Goal: Navigation & Orientation: Find specific page/section

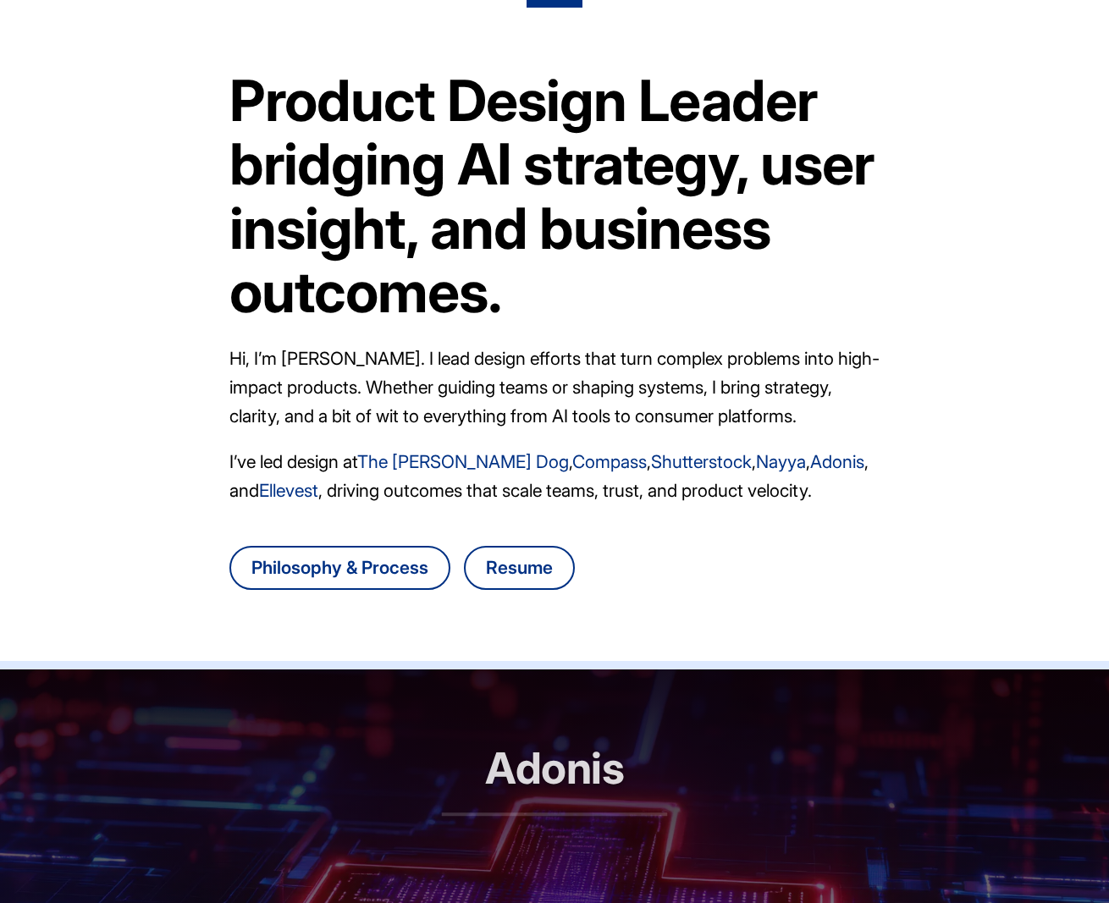
scroll to position [54, 0]
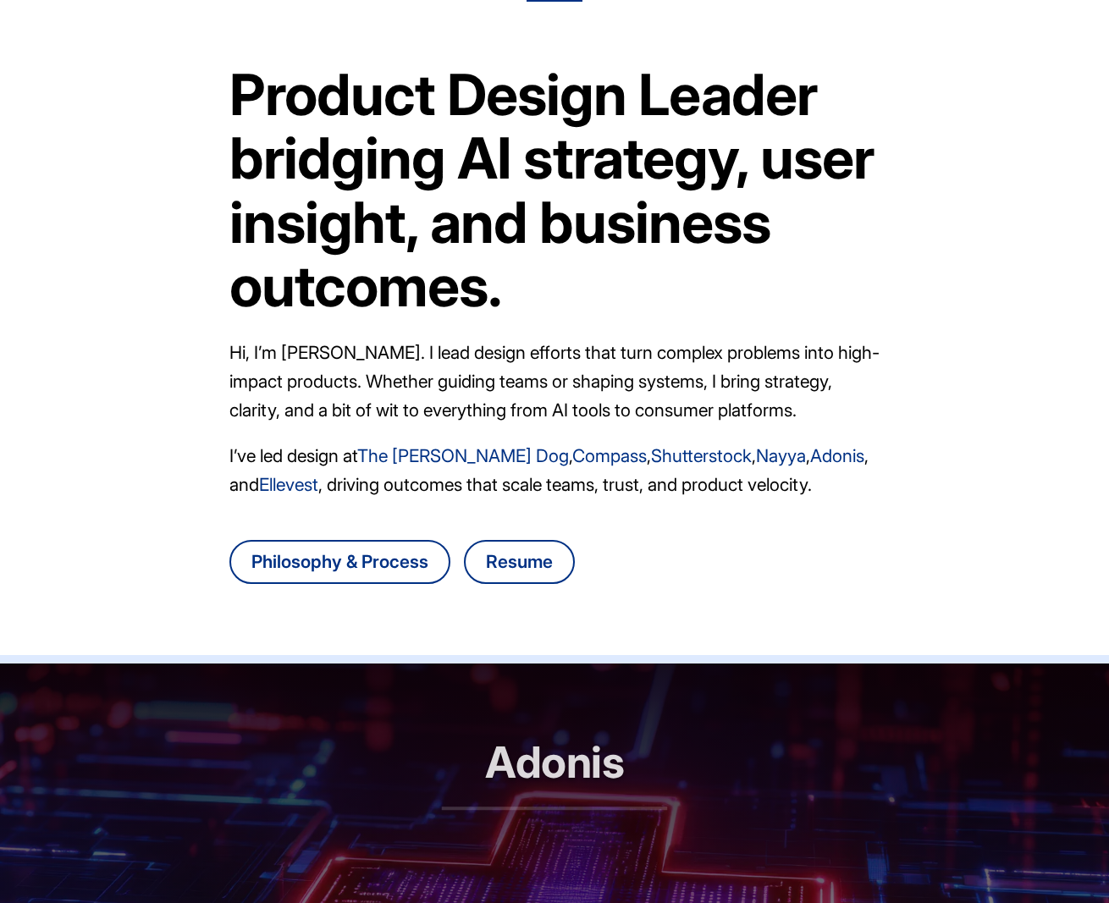
click at [421, 451] on link "The [PERSON_NAME] Dog" at bounding box center [463, 455] width 212 height 21
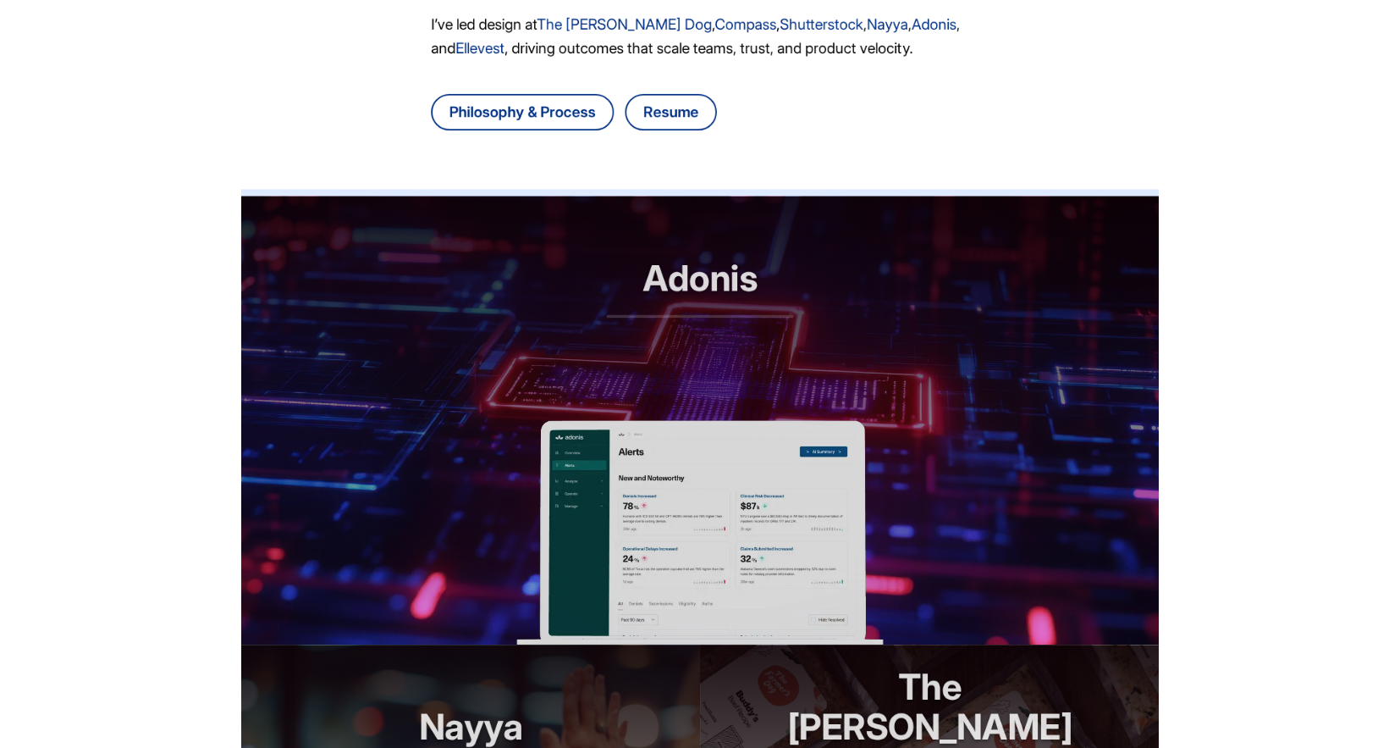
scroll to position [483, 0]
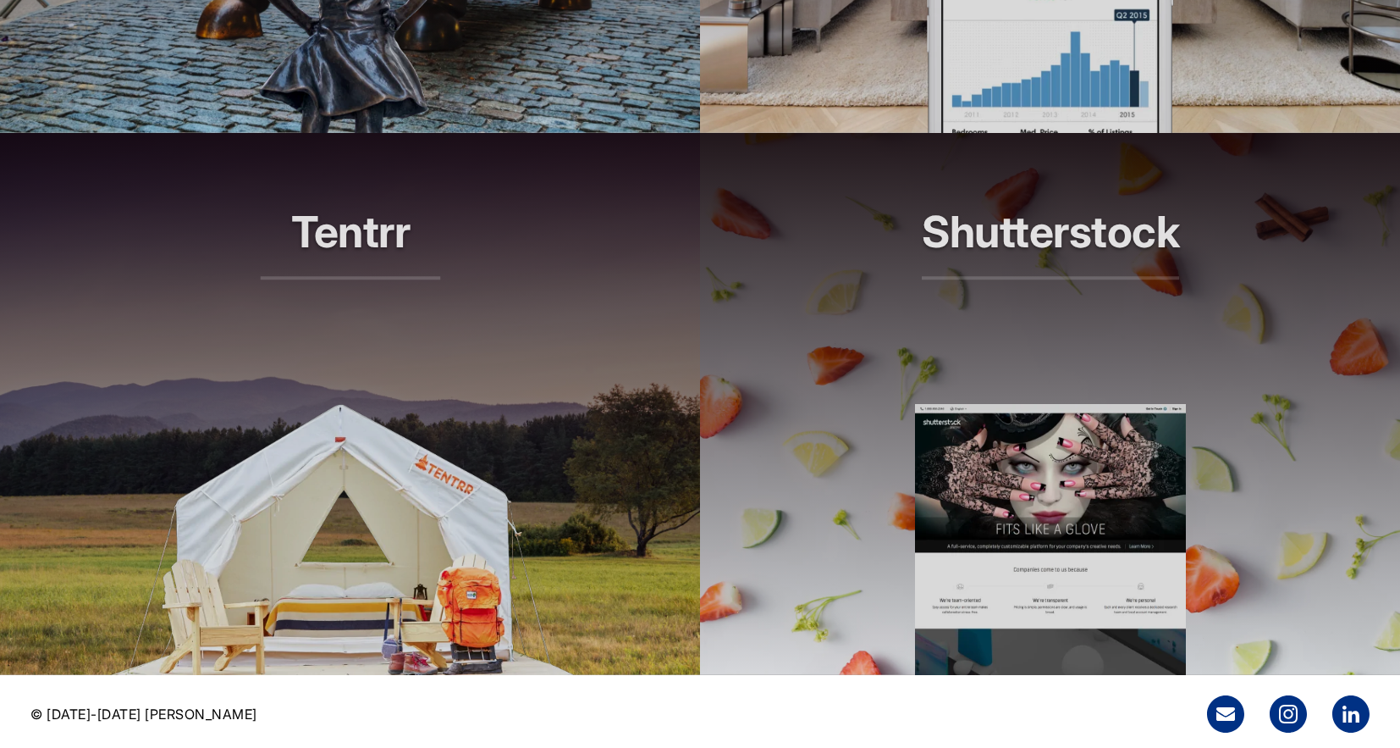
click at [957, 259] on h2 "Shutterstock" at bounding box center [1050, 243] width 257 height 72
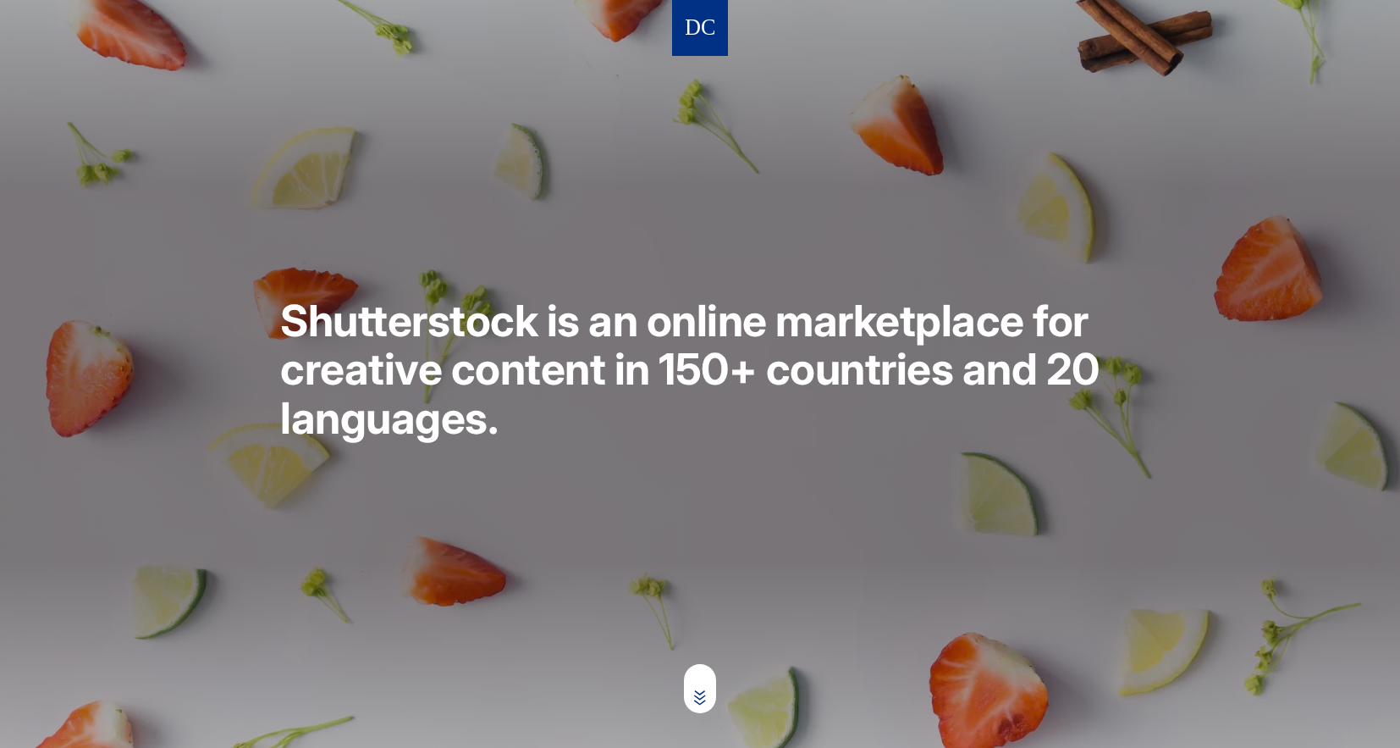
click at [691, 23] on img at bounding box center [700, 28] width 29 height 31
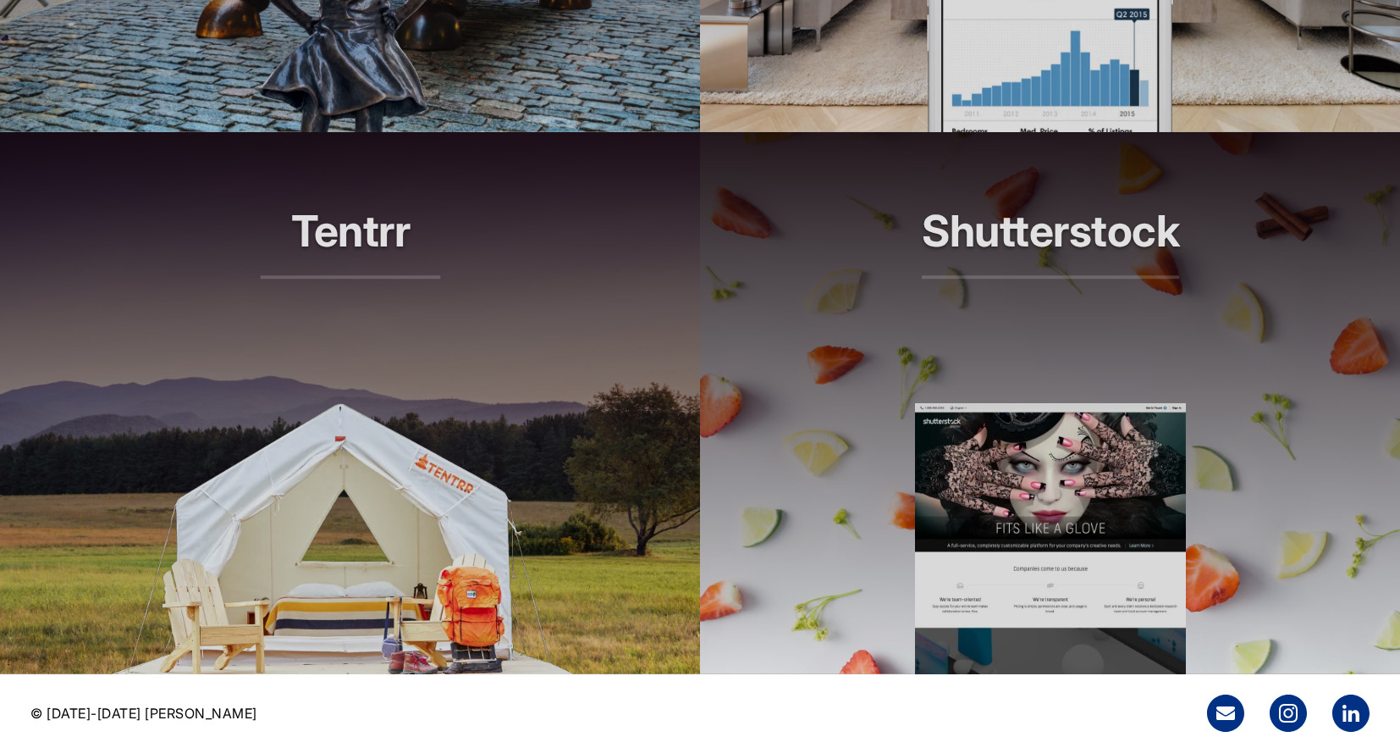
scroll to position [2210, 0]
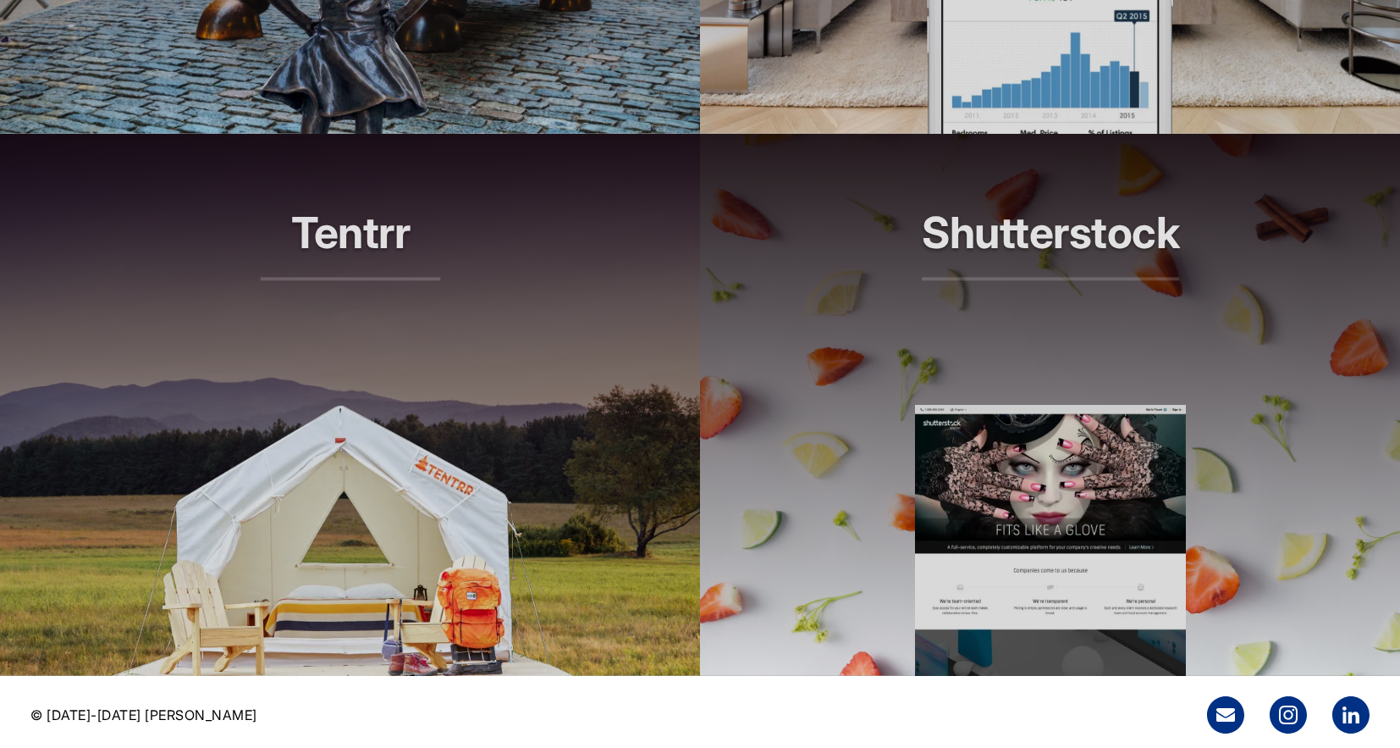
click at [588, 319] on header "Tentrr Airbnb for the outdoors" at bounding box center [350, 269] width 700 height 271
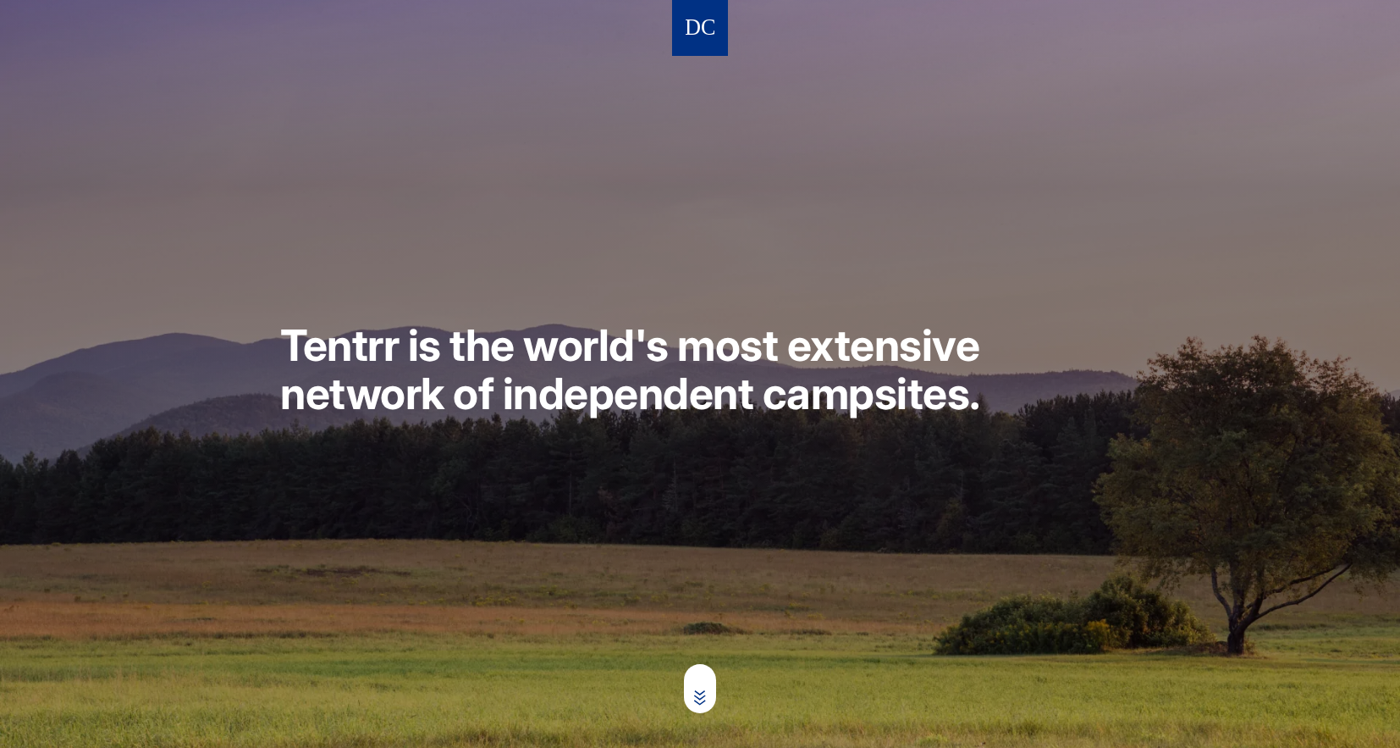
click at [671, 37] on article "Tentrr is the world's most extensive network of independent campsites." at bounding box center [700, 374] width 1400 height 748
click at [694, 29] on img at bounding box center [700, 28] width 29 height 31
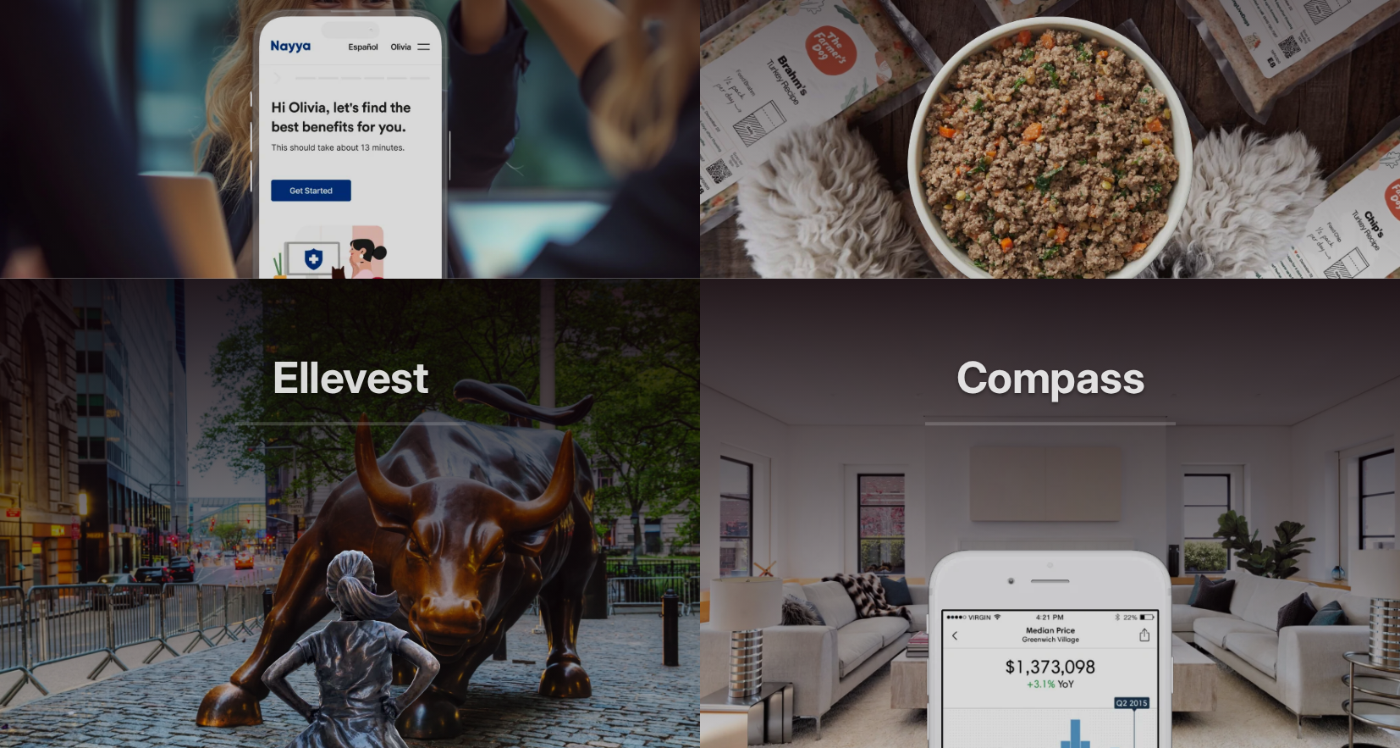
scroll to position [1352, 0]
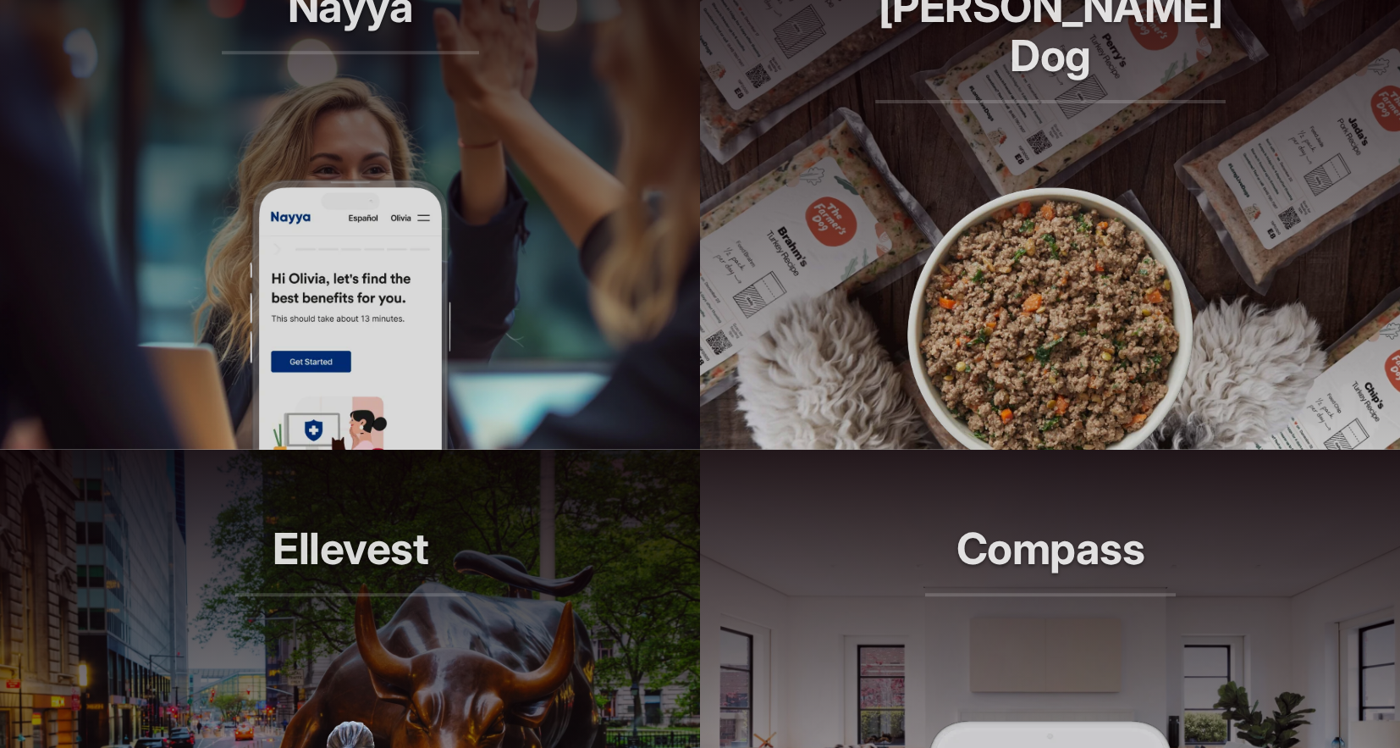
click at [1048, 351] on img at bounding box center [1050, 314] width 305 height 271
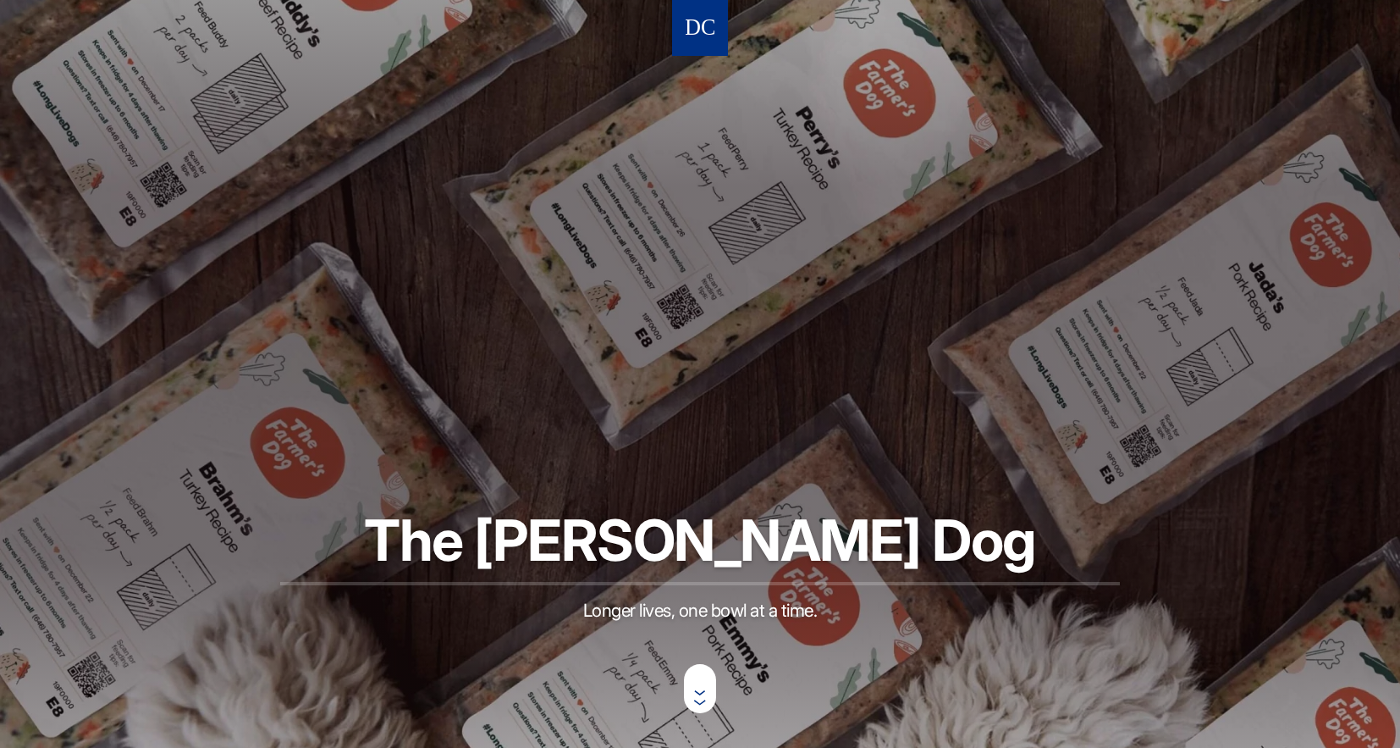
click at [691, 36] on img at bounding box center [700, 28] width 29 height 31
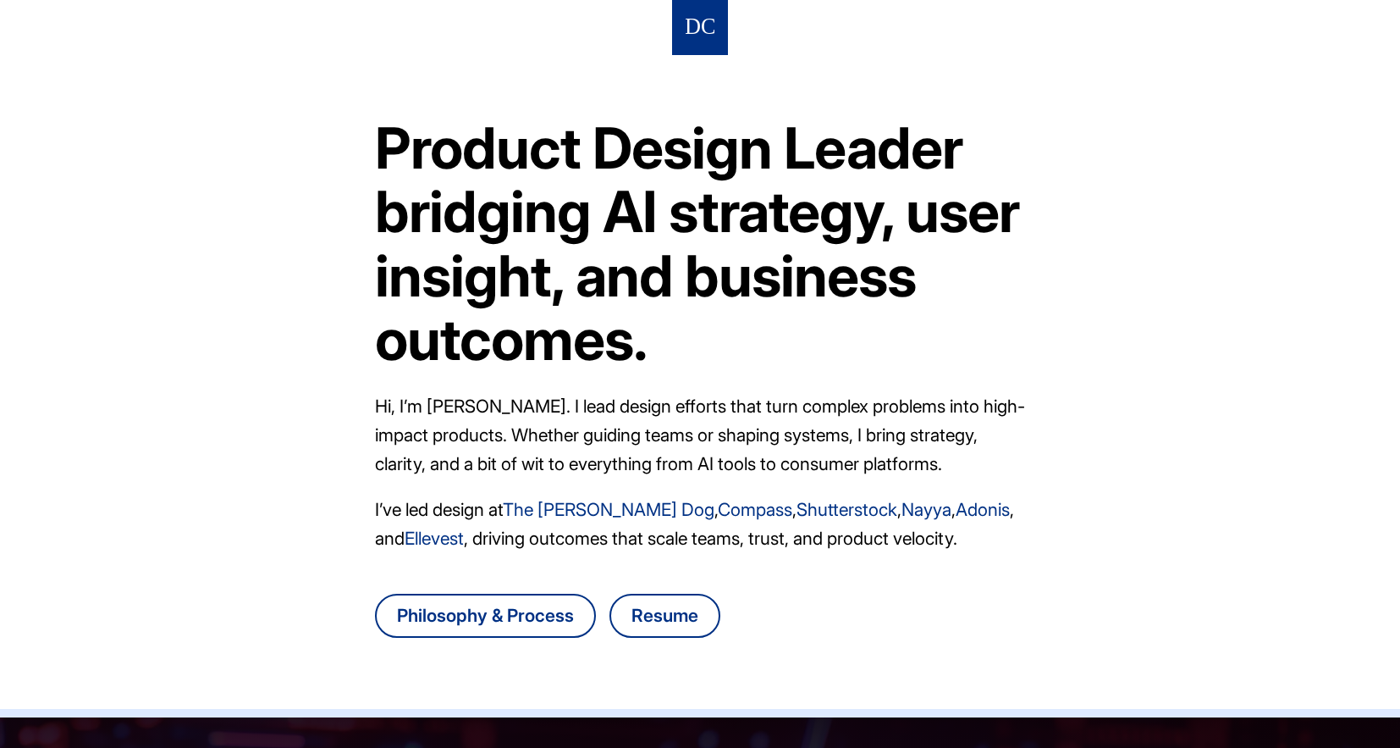
scroll to position [131, 0]
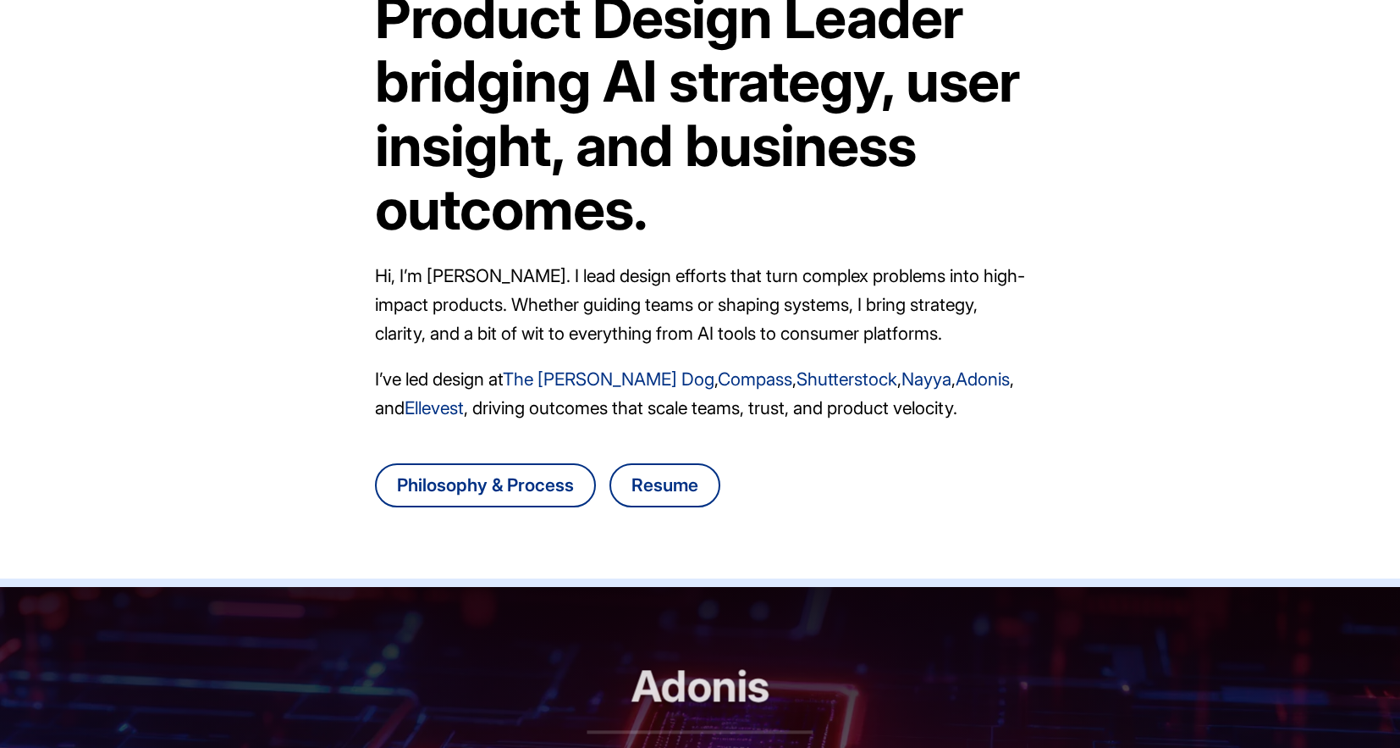
click at [606, 661] on h2 "Adonis" at bounding box center [701, 697] width 226 height 72
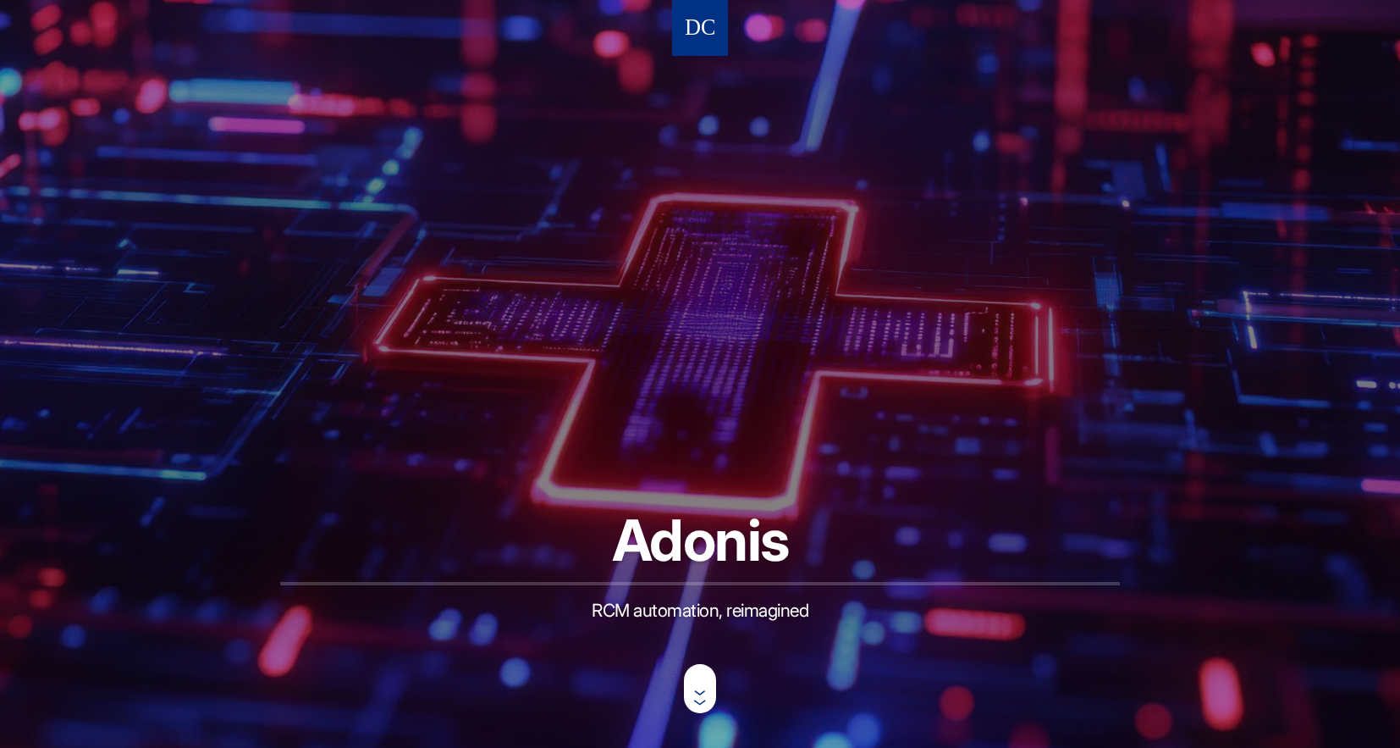
click at [721, 24] on nav at bounding box center [700, 28] width 56 height 56
click at [711, 26] on img at bounding box center [700, 28] width 29 height 31
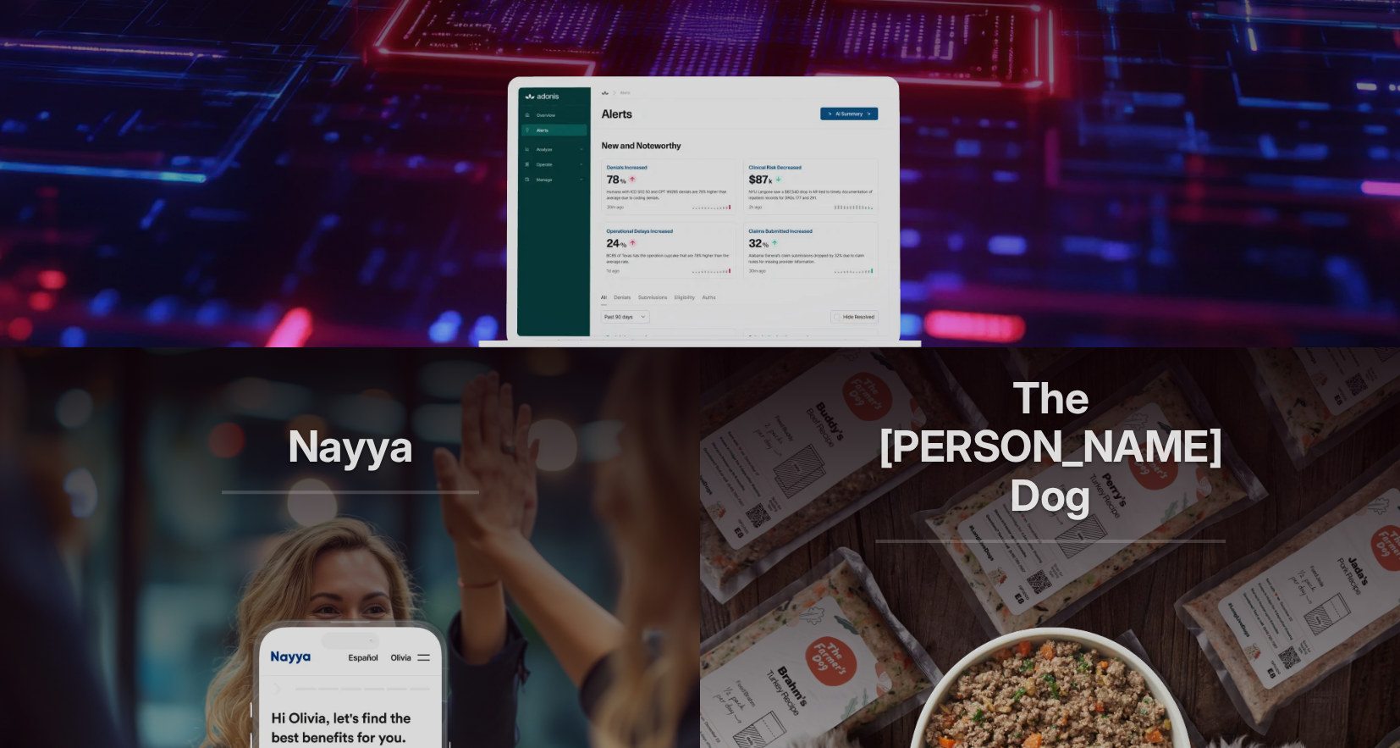
scroll to position [910, 0]
